Goal: Subscribe to service/newsletter

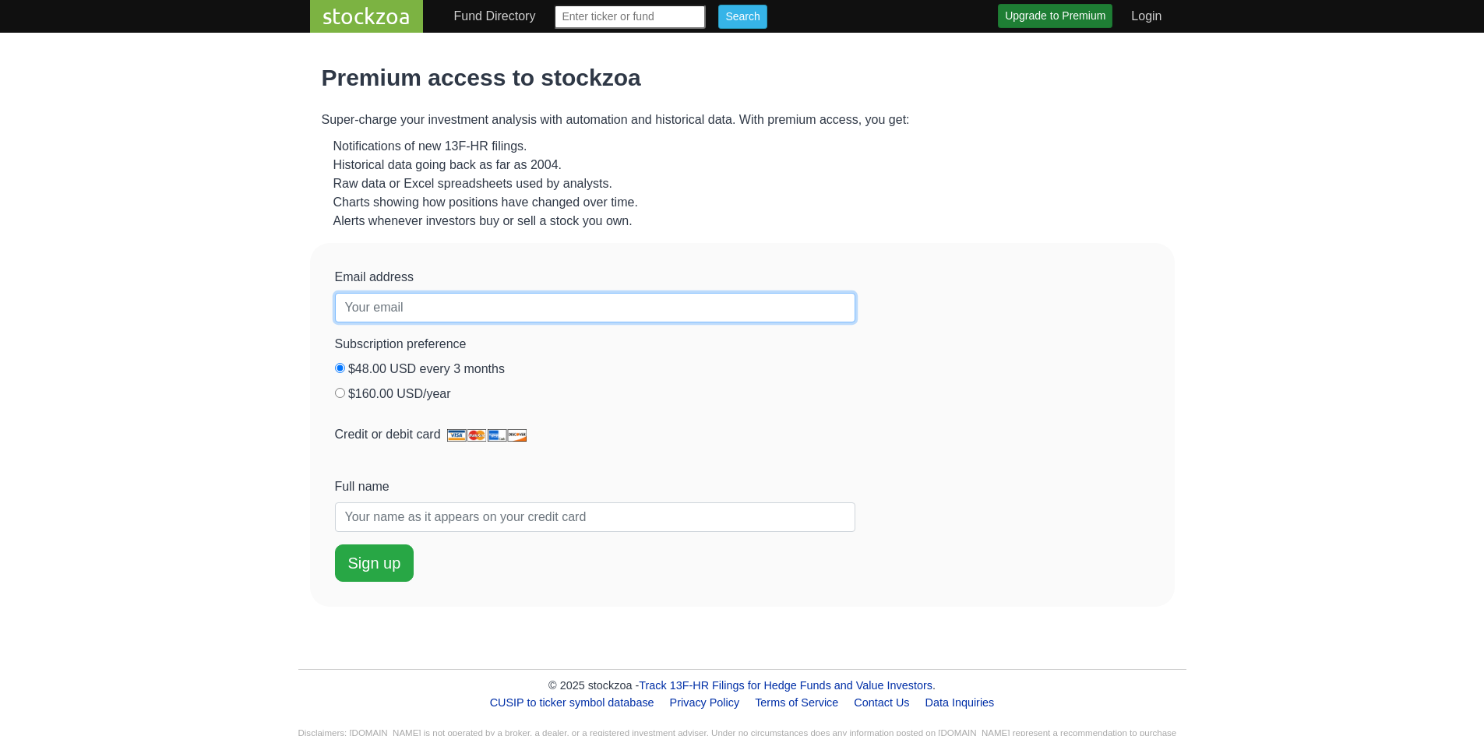
click at [387, 302] on input "Email address" at bounding box center [595, 308] width 521 height 30
paste input "[EMAIL_ADDRESS][DOMAIN_NAME]"
type input "[EMAIL_ADDRESS][DOMAIN_NAME]"
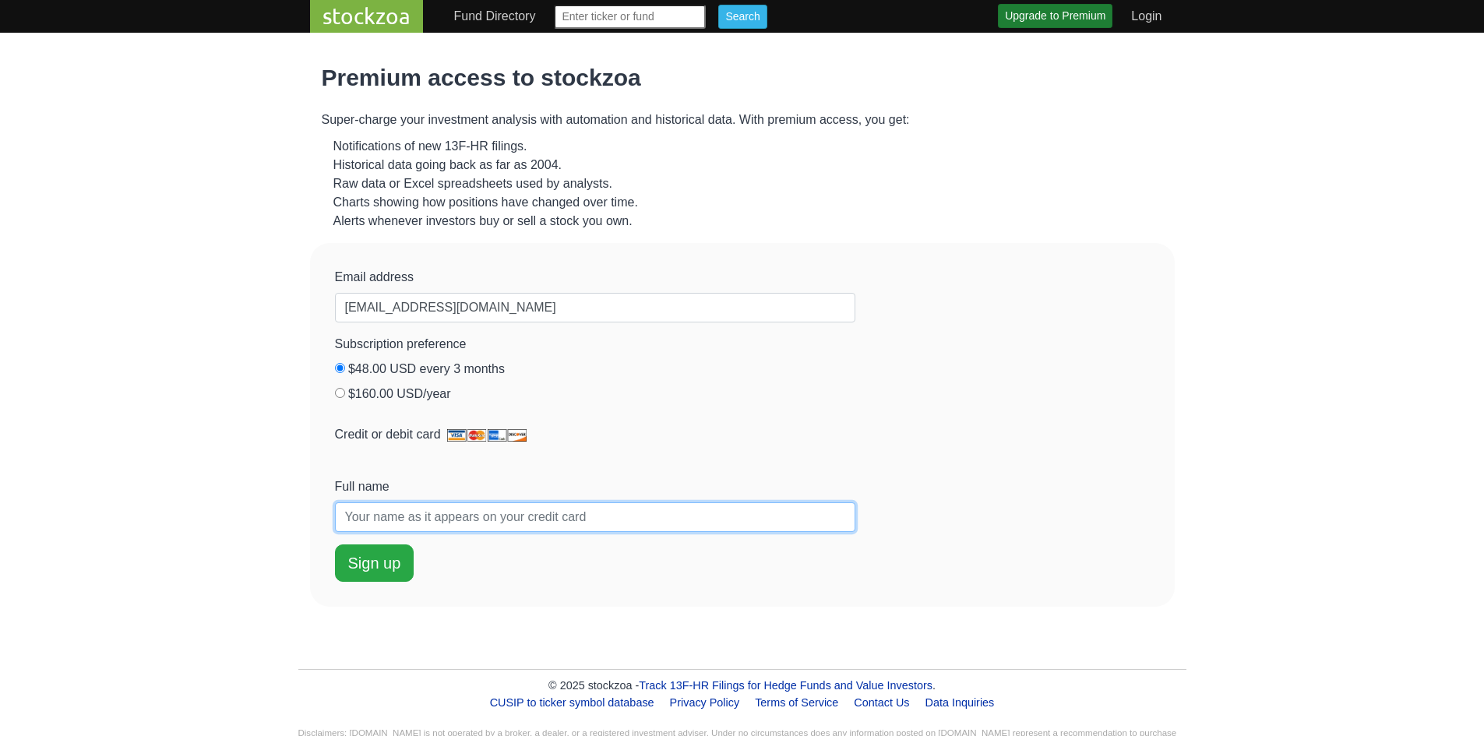
click at [423, 517] on input "Full name" at bounding box center [595, 518] width 521 height 30
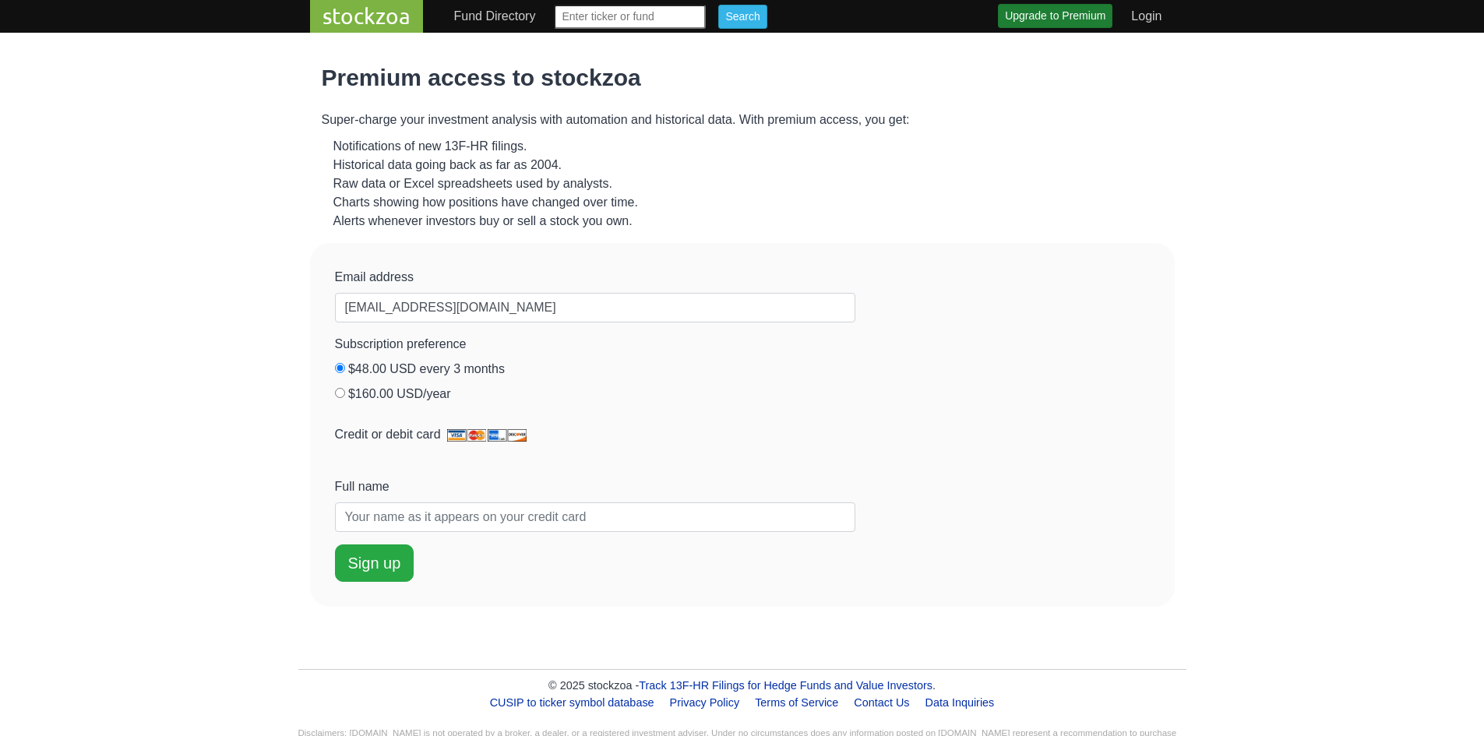
click at [1169, 347] on mb-3 "Email address [EMAIL_ADDRESS][DOMAIN_NAME] Subscription preference A subscripti…" at bounding box center [742, 425] width 865 height 364
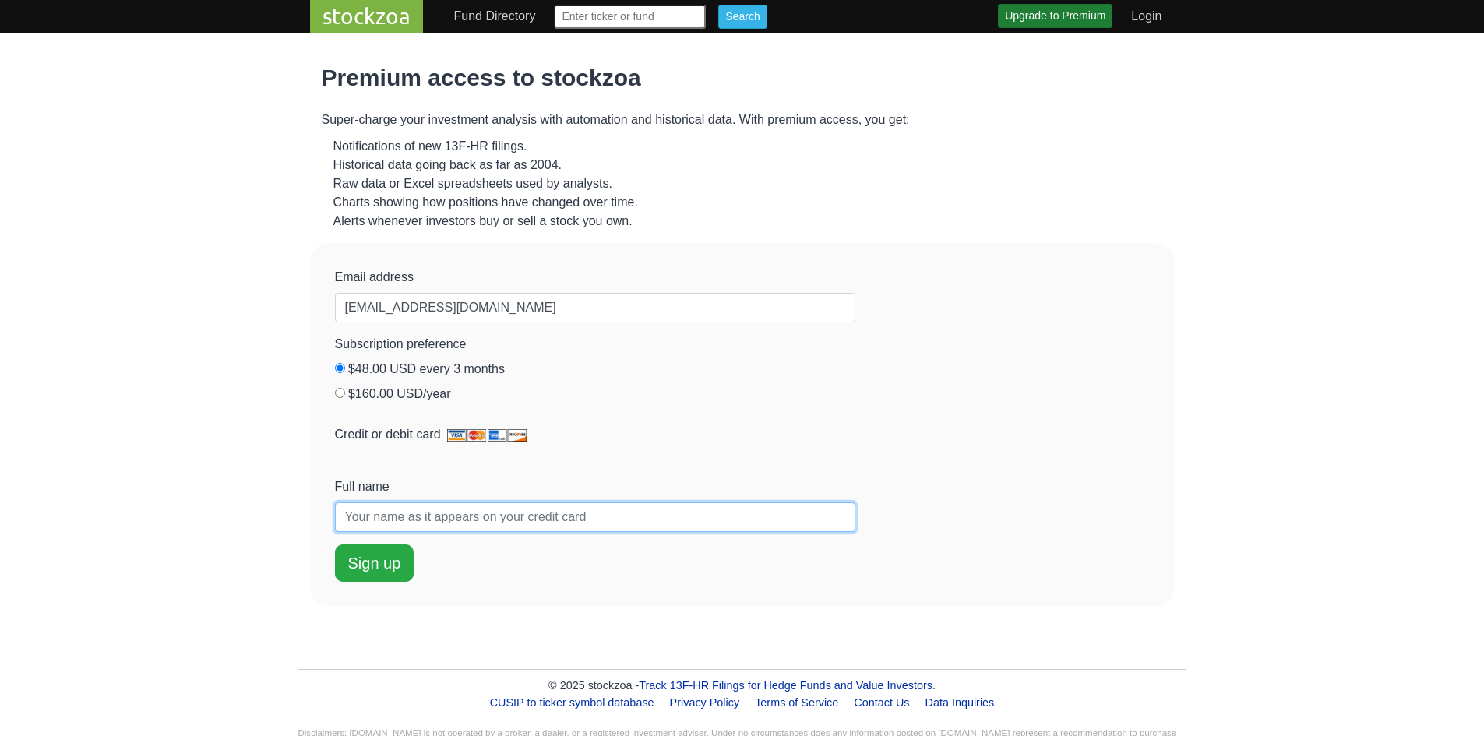
click at [558, 525] on input "Full name" at bounding box center [595, 518] width 521 height 30
type input "[PERSON_NAME]"
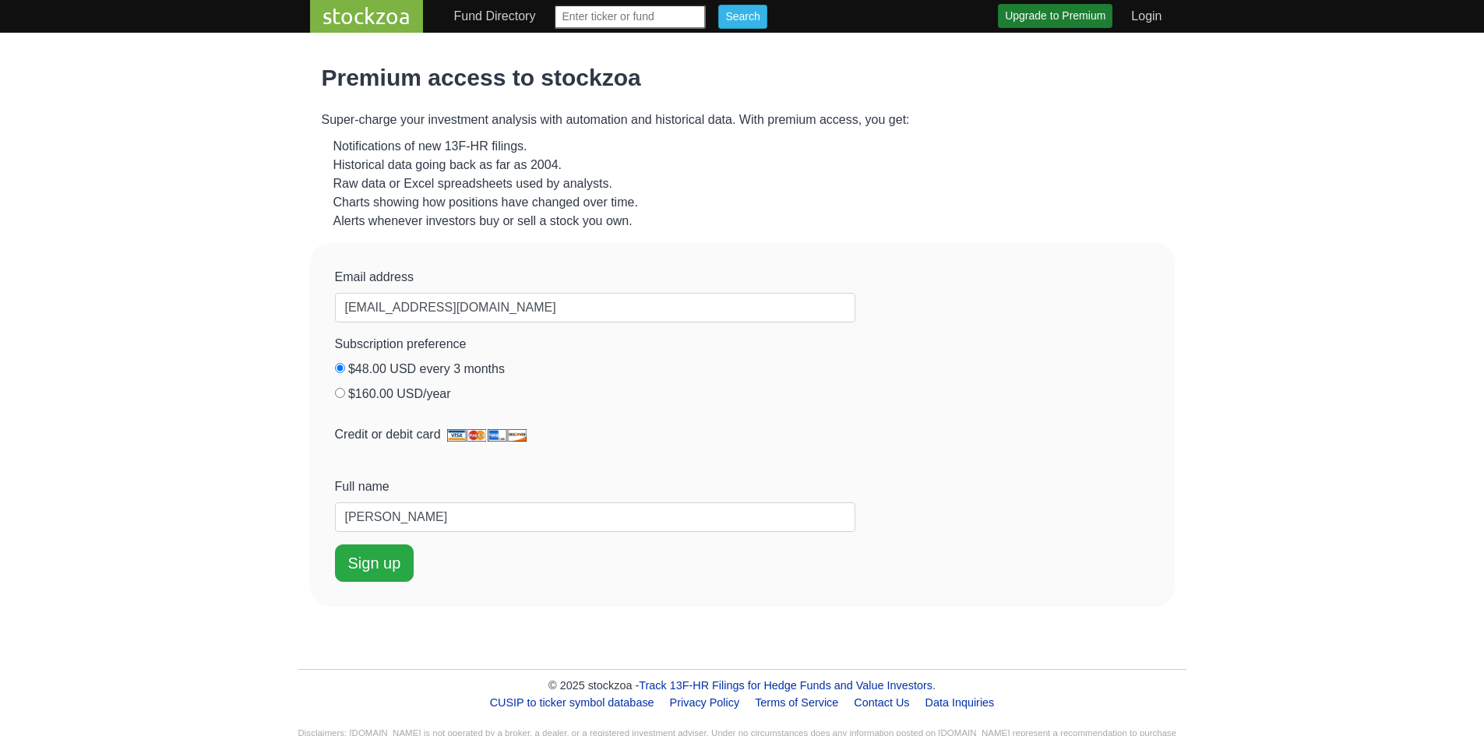
click at [1244, 455] on div "Premium access to stockzoa Super-charge your investment analysis with automatio…" at bounding box center [742, 440] width 1484 height 752
click at [387, 551] on button "Sign up" at bounding box center [374, 563] width 79 height 37
click at [1246, 407] on div "Premium access to stockzoa Super-charge your investment analysis with automatio…" at bounding box center [742, 440] width 1484 height 752
click at [457, 563] on button "Start my subscription" at bounding box center [421, 563] width 172 height 37
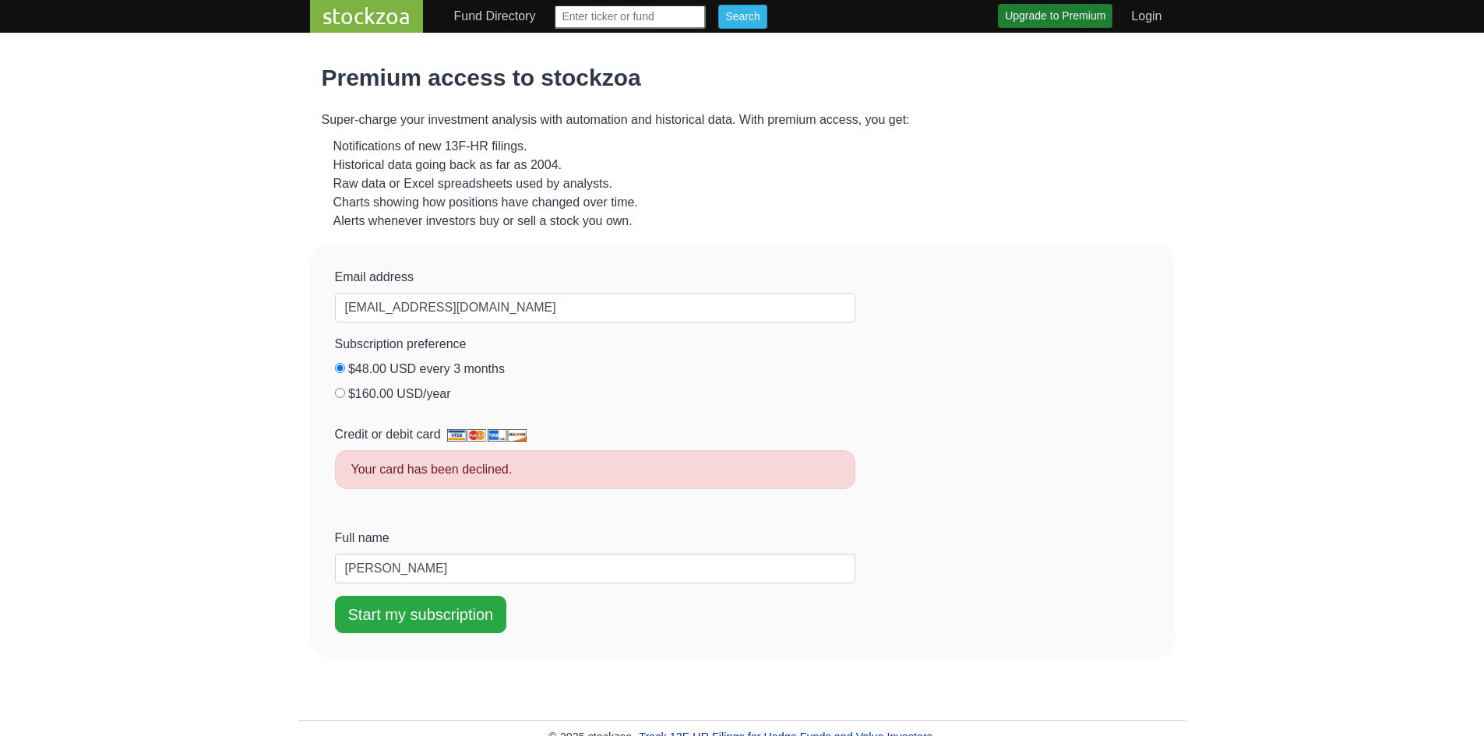
click at [374, 26] on link "stockzoa" at bounding box center [366, 16] width 113 height 33
click at [360, 17] on link "stockzoa" at bounding box center [366, 16] width 113 height 33
